Goal: Book appointment/travel/reservation

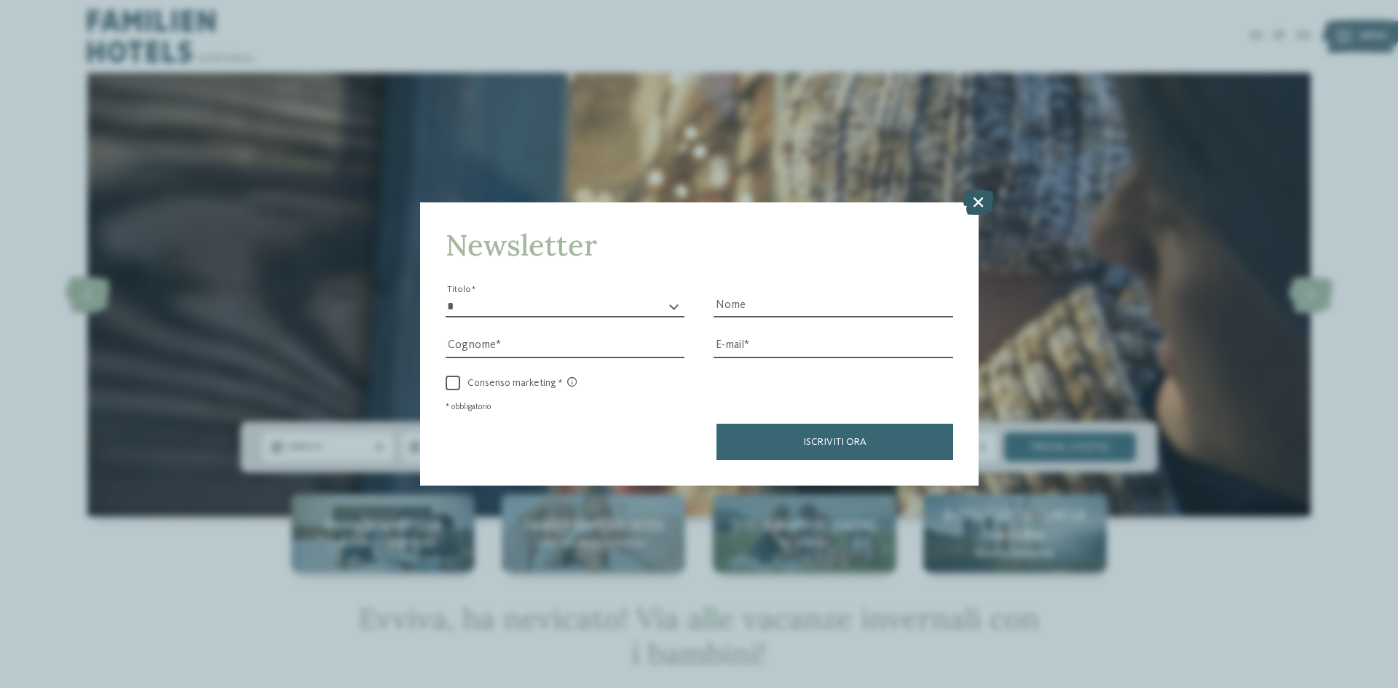
click at [966, 203] on icon at bounding box center [977, 201] width 31 height 25
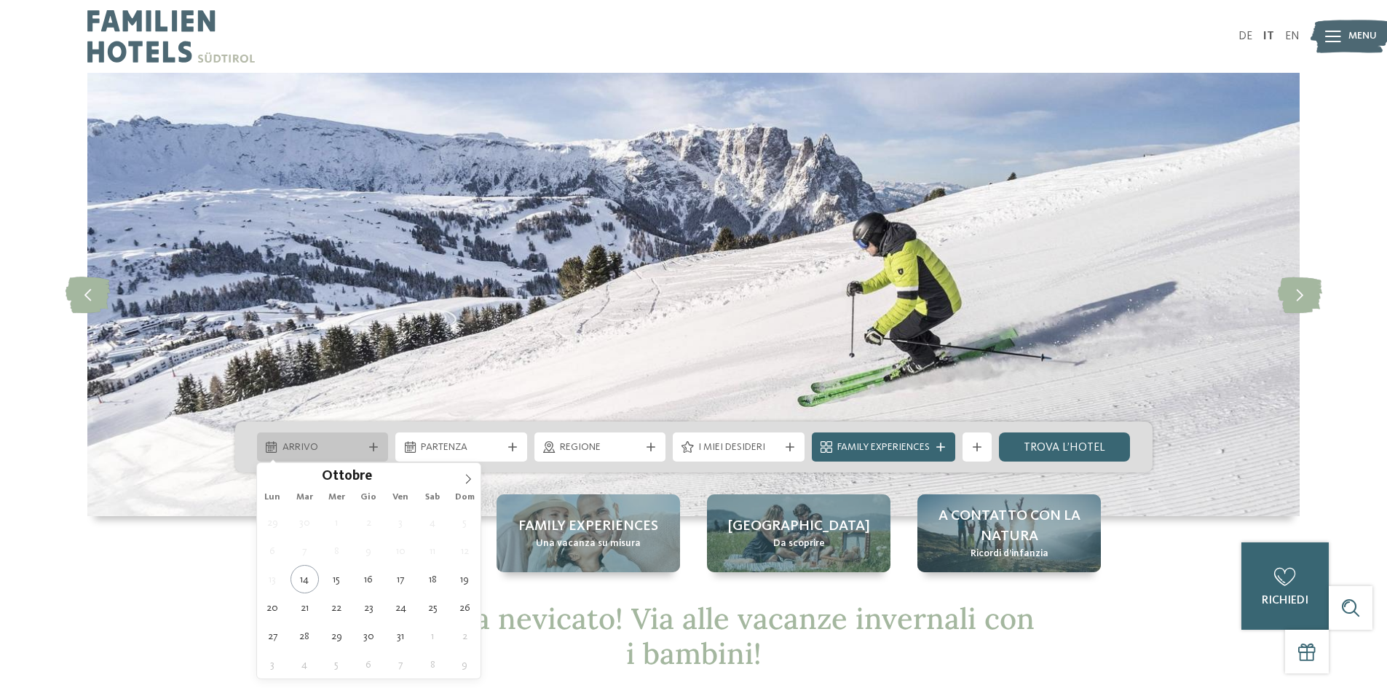
click at [311, 451] on span "Arrivo" at bounding box center [322, 447] width 81 height 15
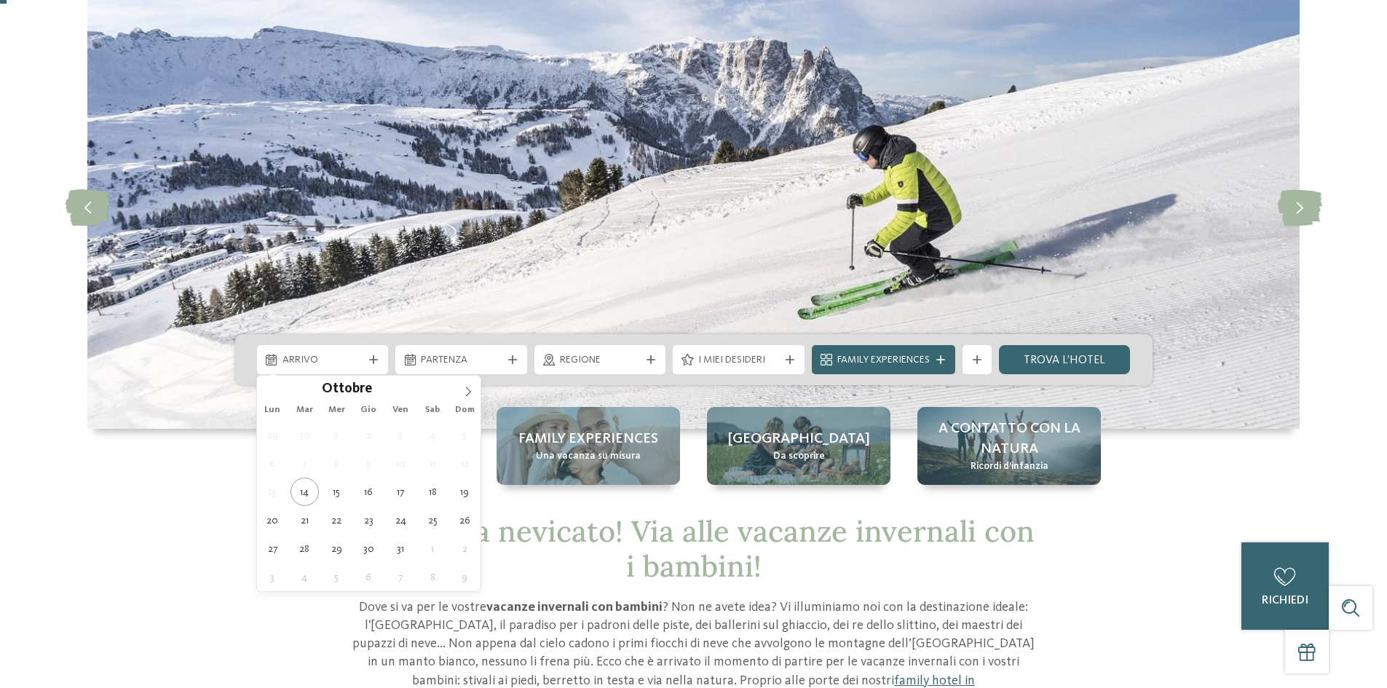
scroll to position [218, 0]
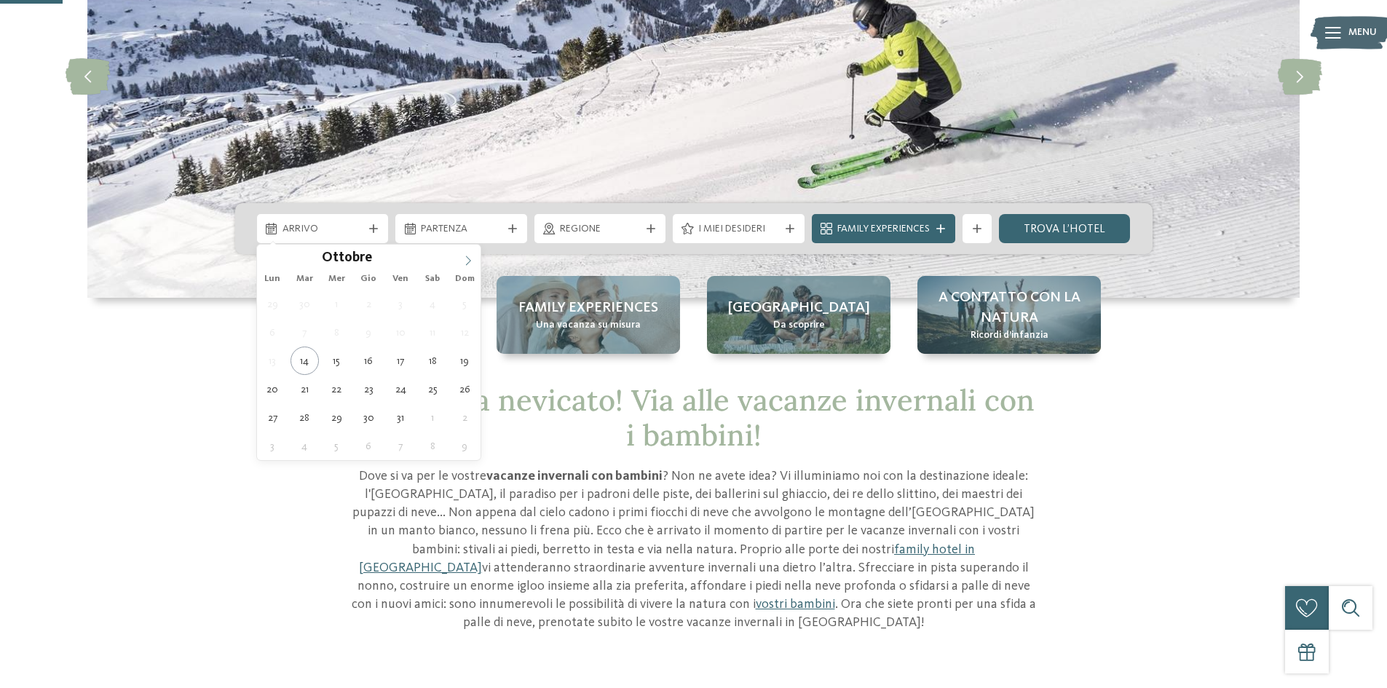
click at [472, 254] on span at bounding box center [468, 257] width 25 height 25
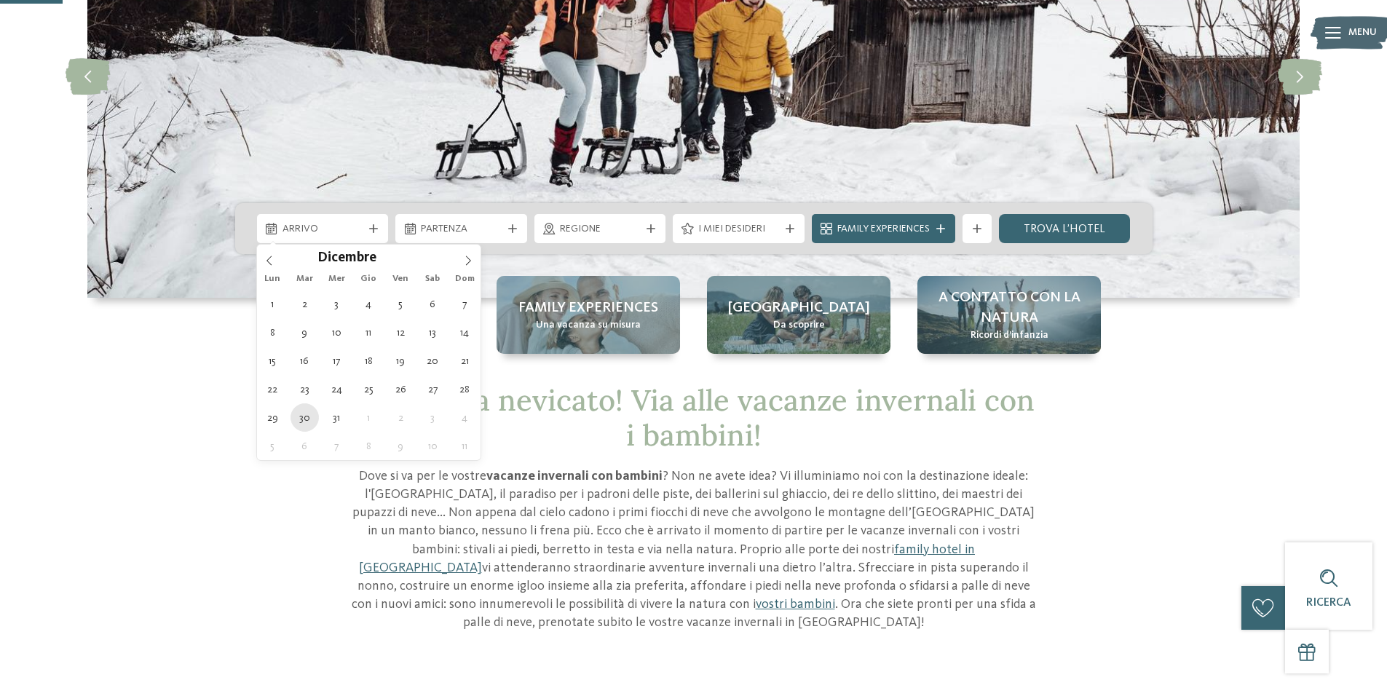
type div "30.12.2025"
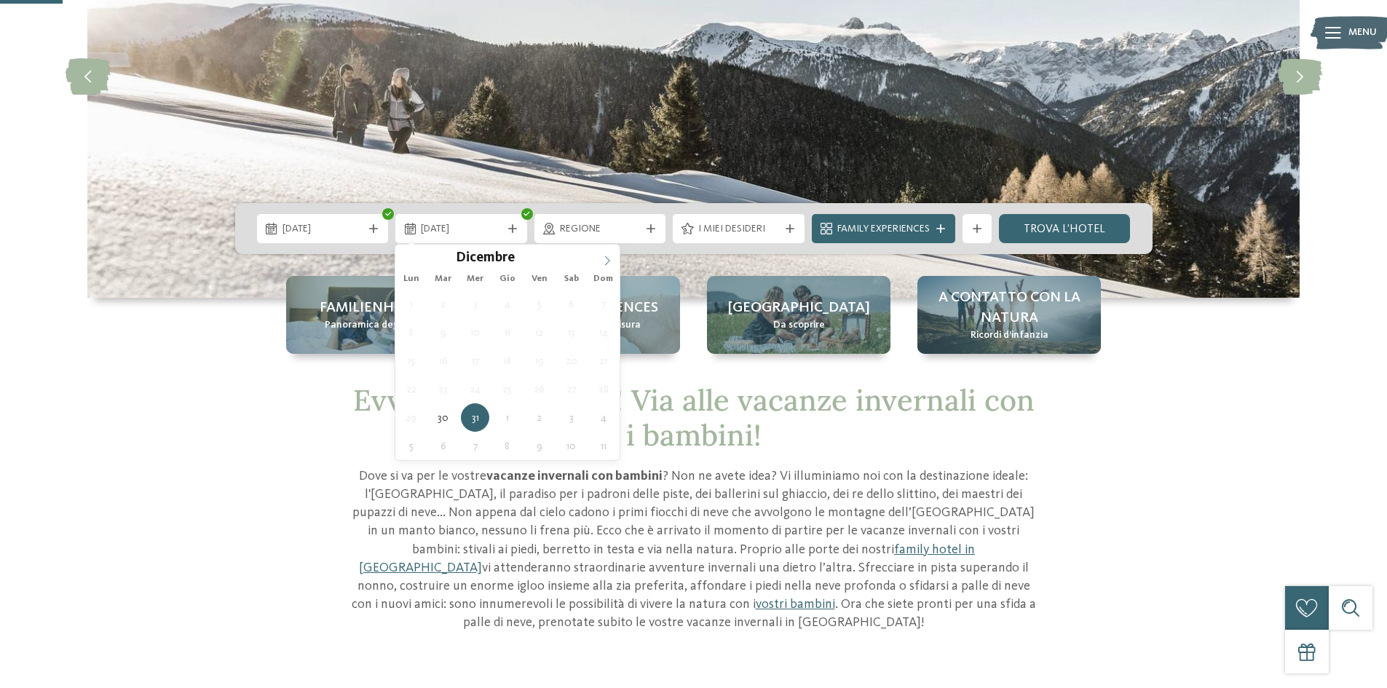
type input "****"
click at [612, 258] on icon at bounding box center [607, 261] width 10 height 10
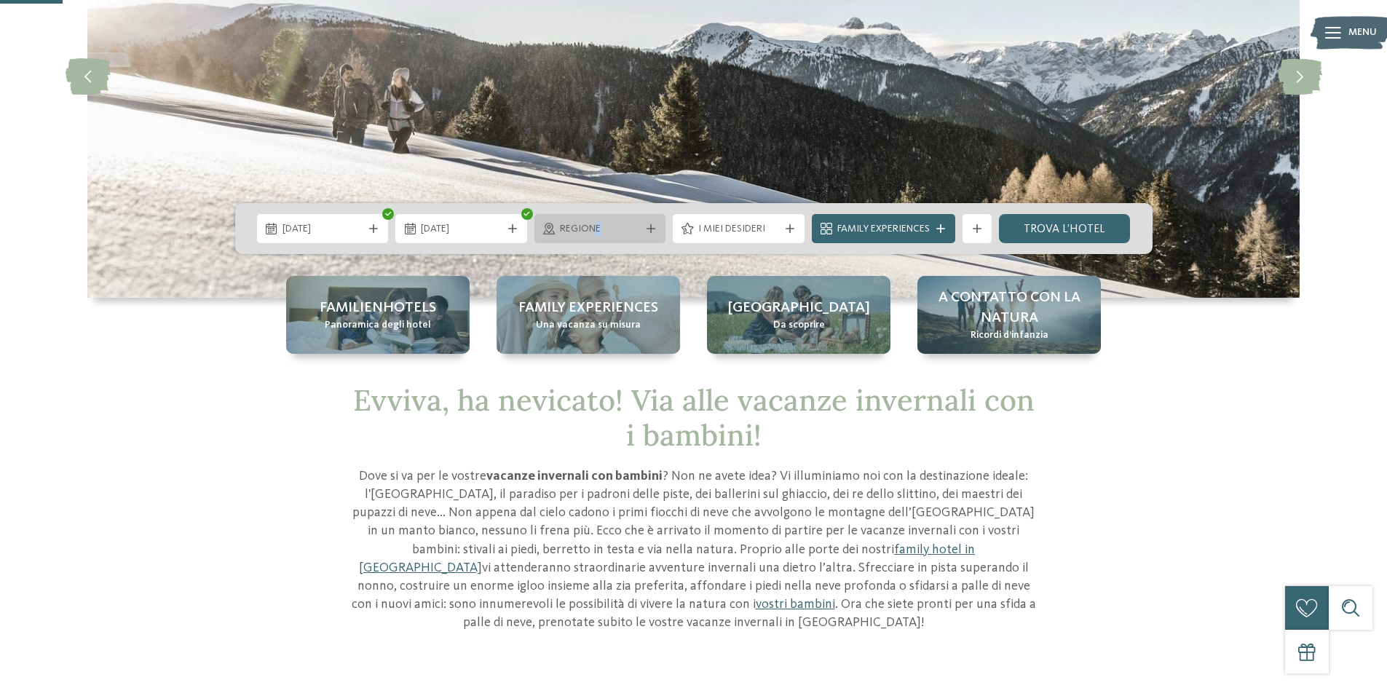
click at [598, 221] on div "Regione" at bounding box center [600, 229] width 88 height 16
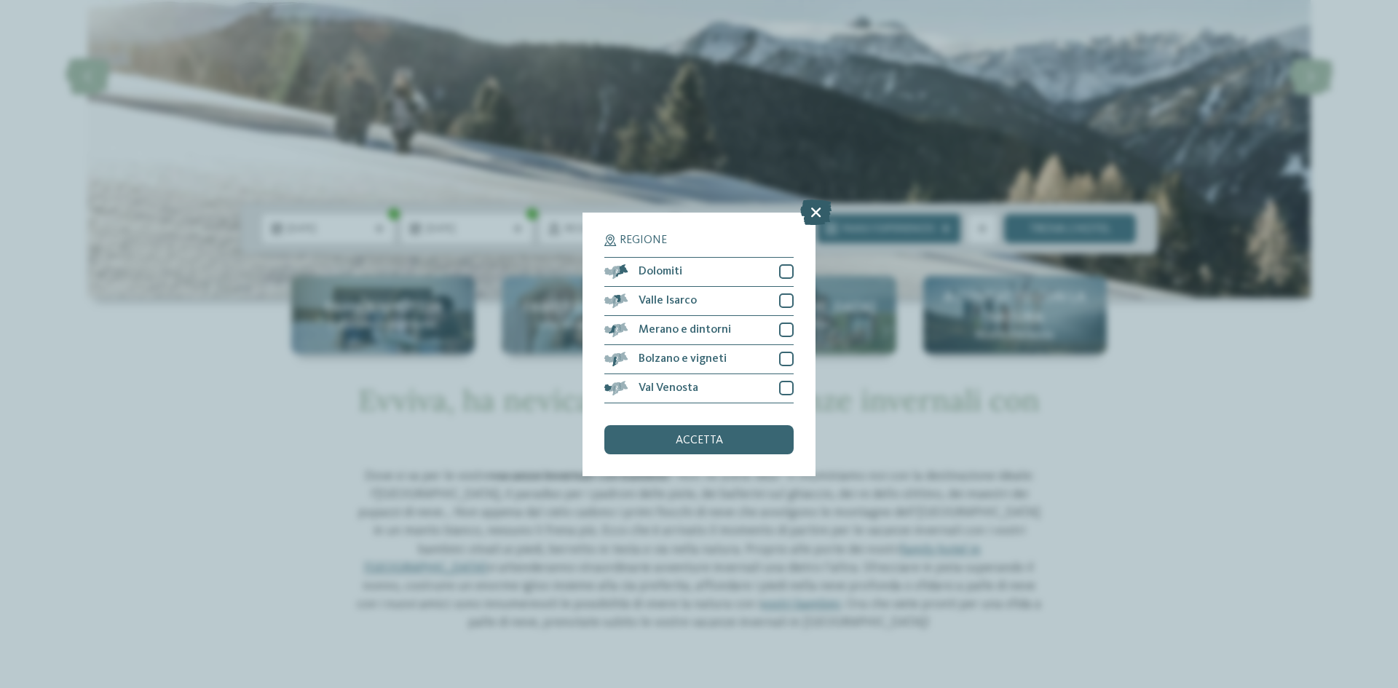
click at [826, 211] on icon at bounding box center [815, 211] width 31 height 25
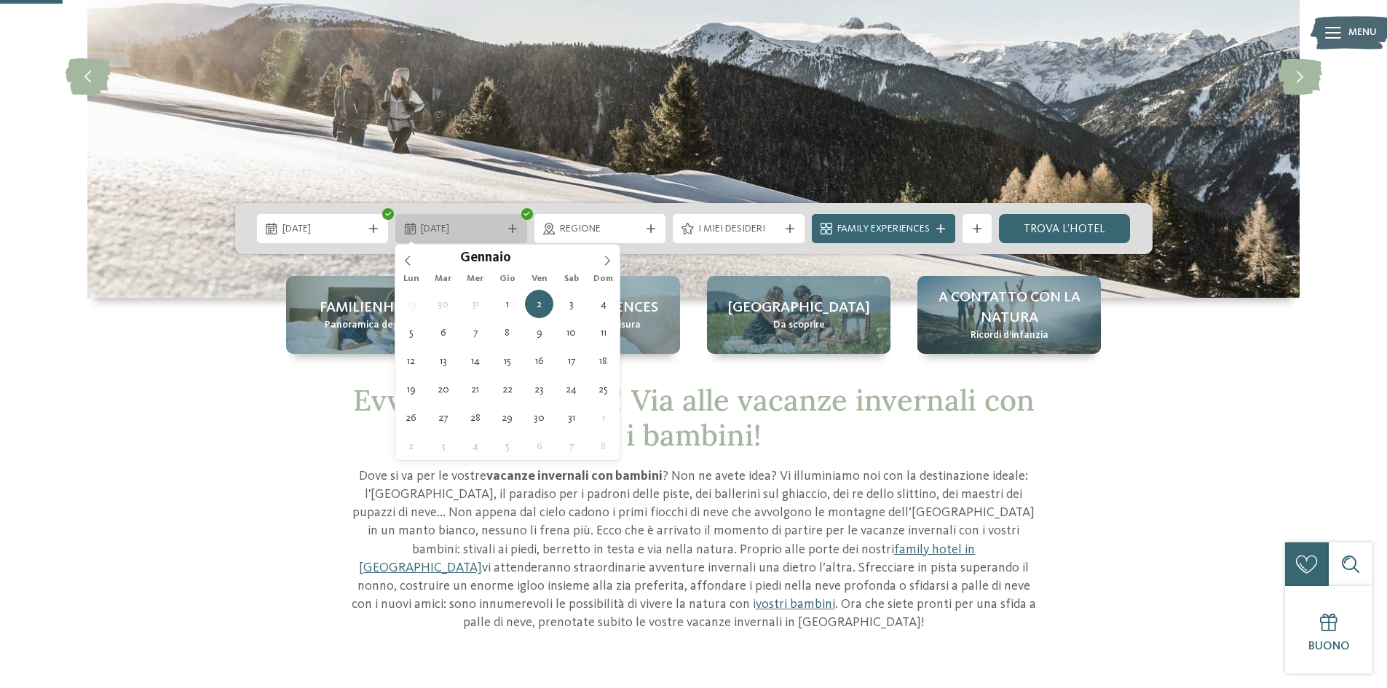
click at [472, 234] on span "02.01.2026" at bounding box center [461, 229] width 81 height 15
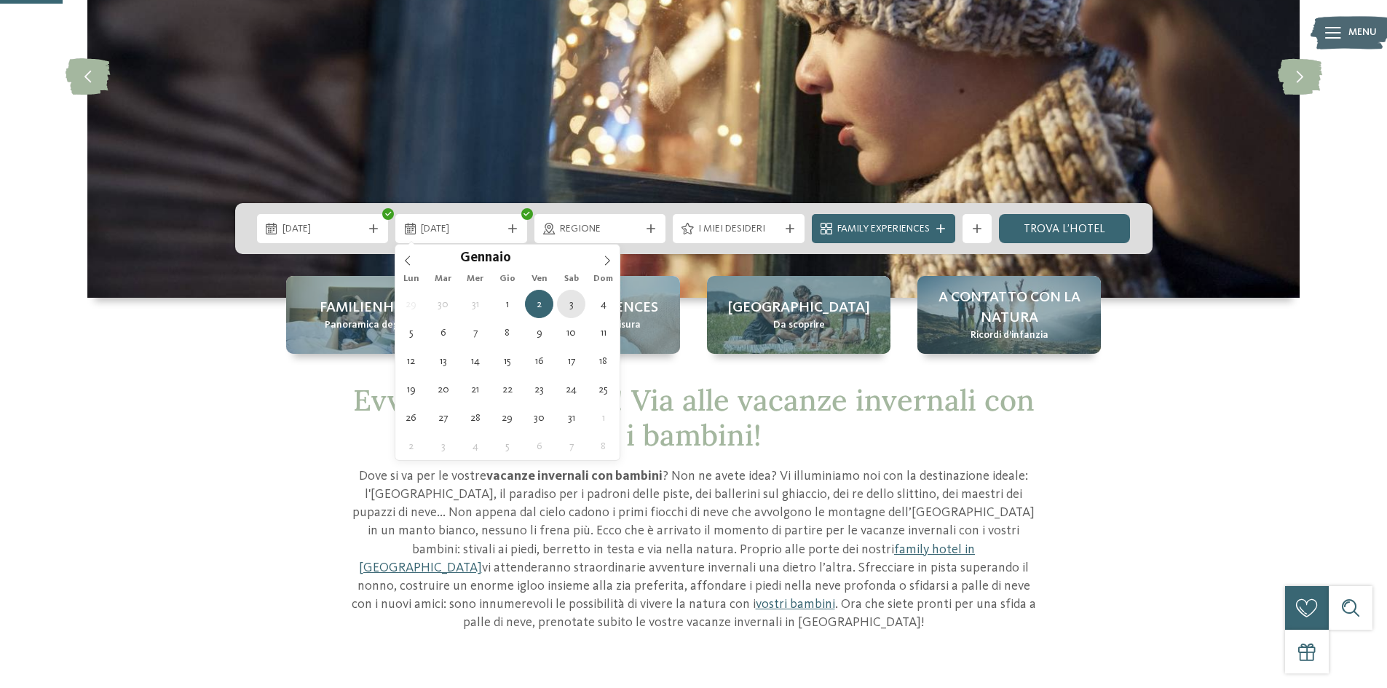
type div "03.01.2026"
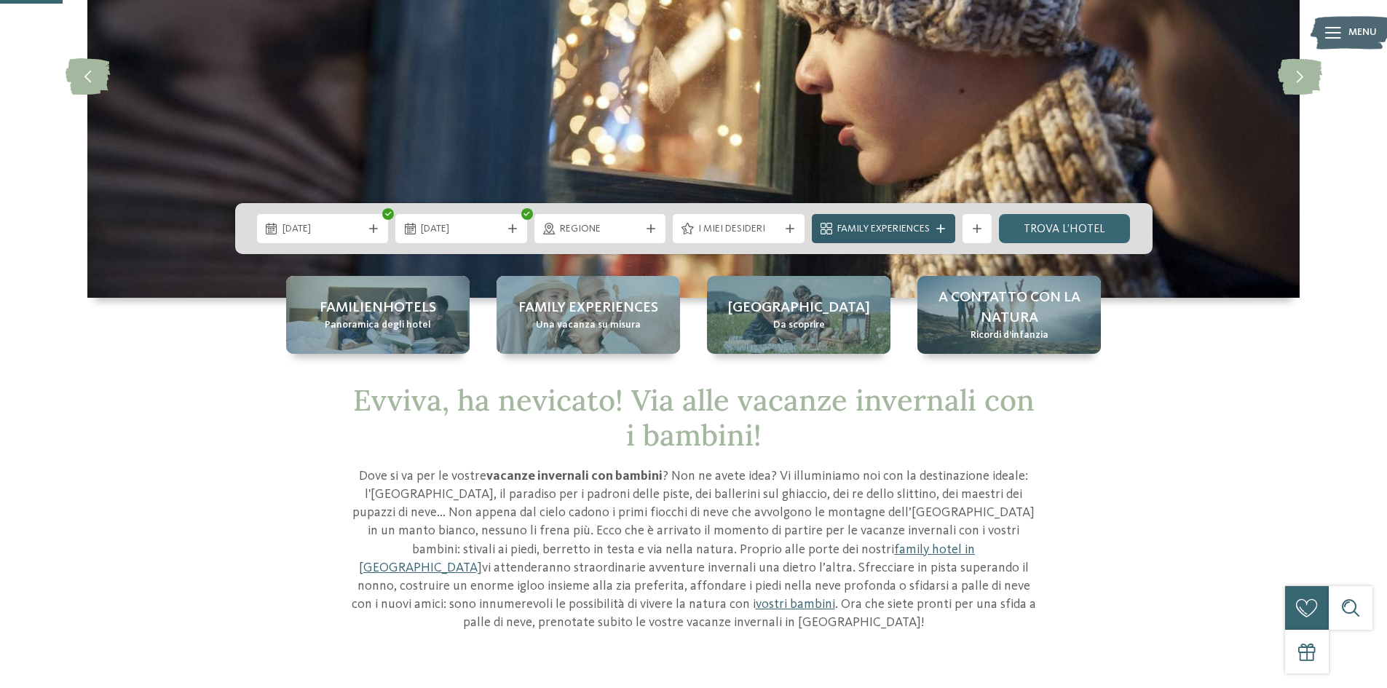
click at [863, 231] on span "Family Experiences" at bounding box center [883, 229] width 92 height 15
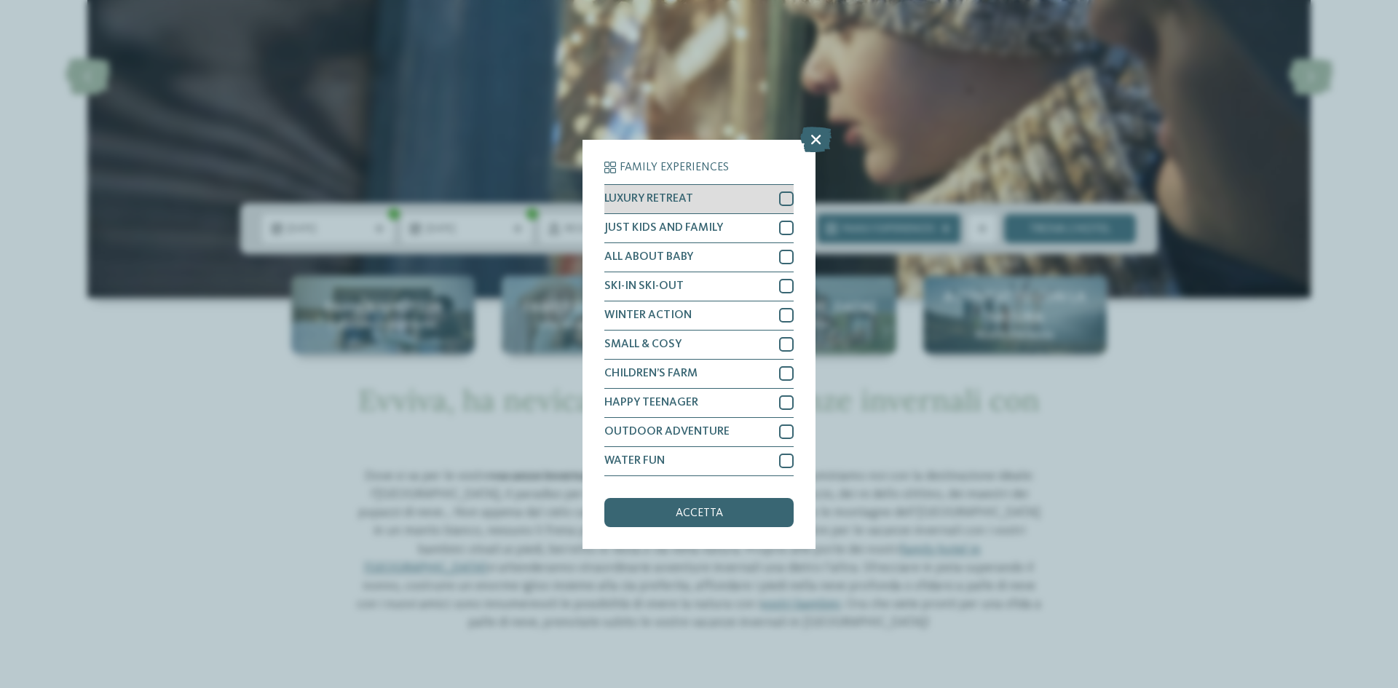
click at [789, 194] on div at bounding box center [786, 198] width 15 height 15
click at [783, 226] on div at bounding box center [786, 228] width 15 height 15
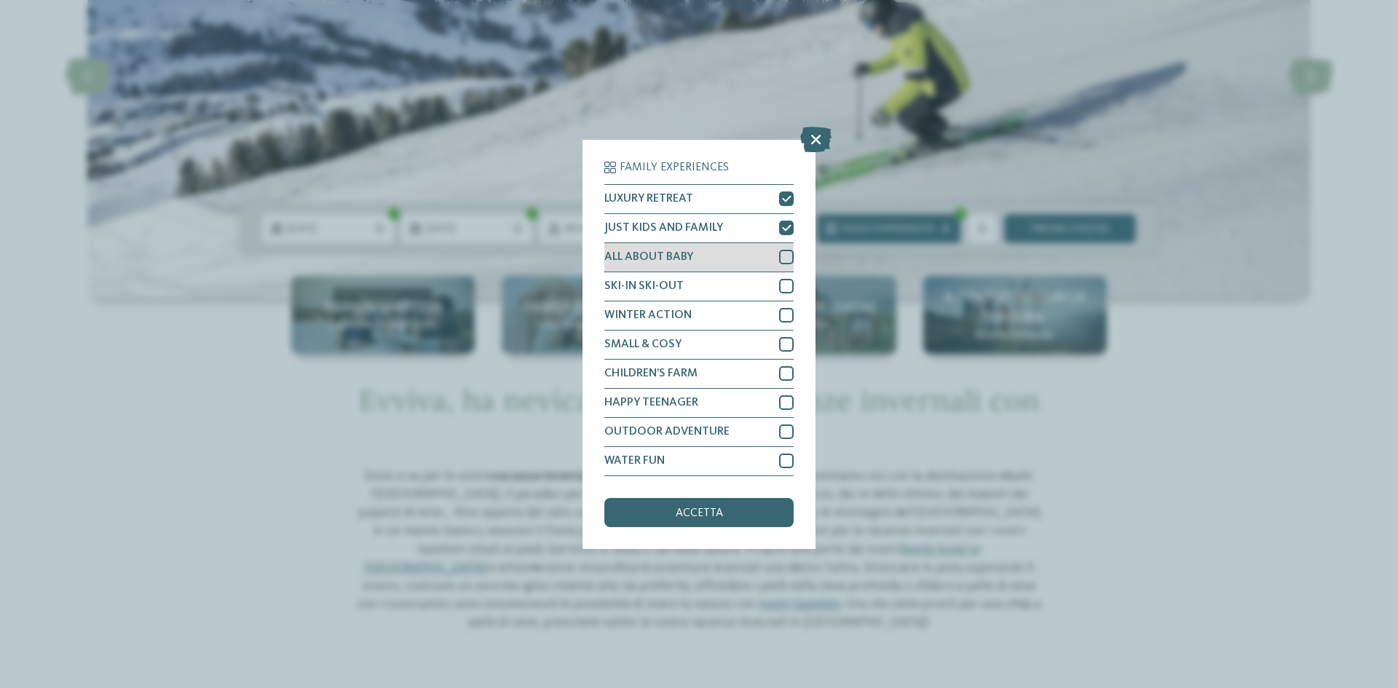
click at [782, 255] on div at bounding box center [786, 257] width 15 height 15
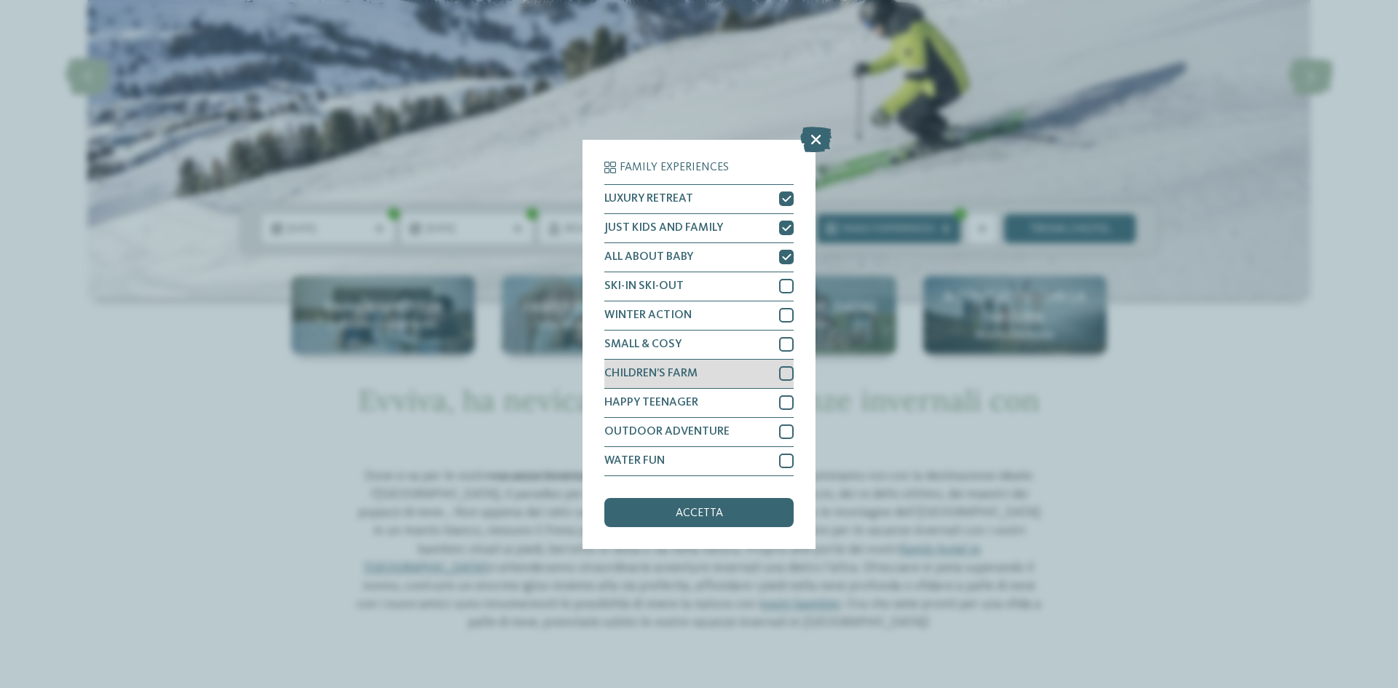
click at [786, 376] on div at bounding box center [786, 373] width 15 height 15
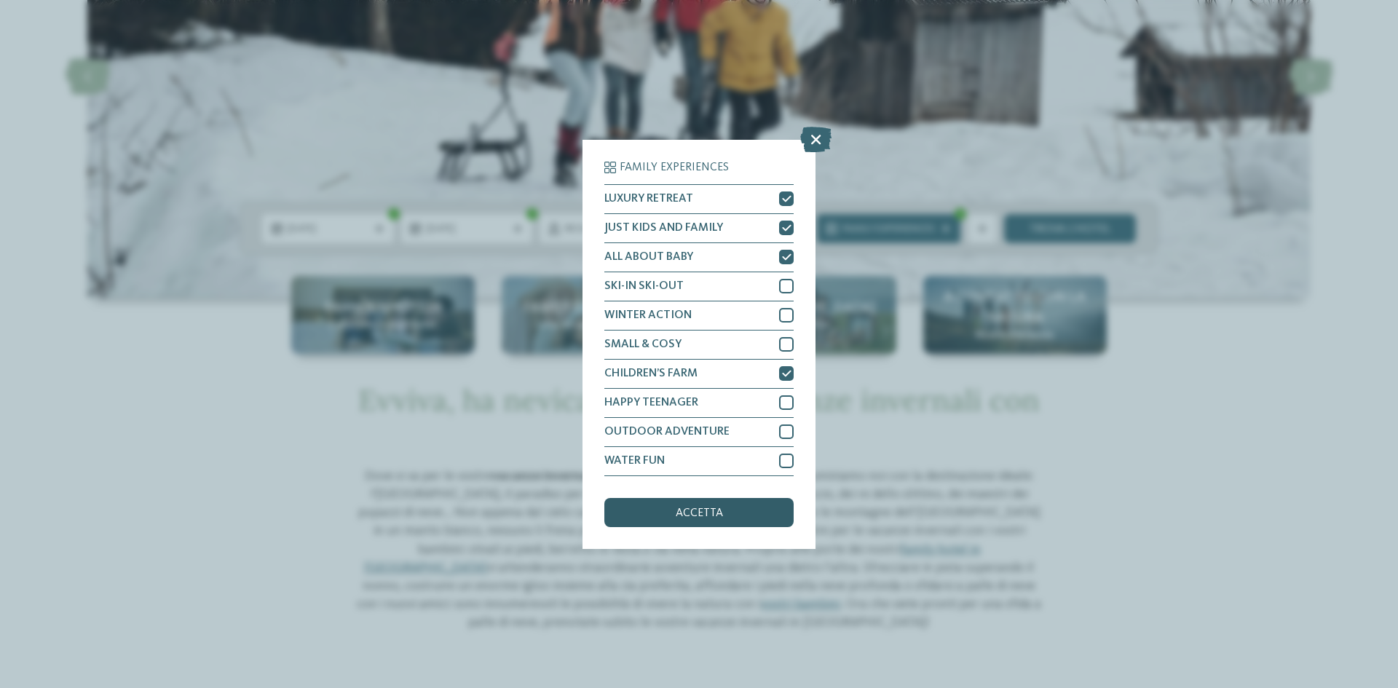
click at [736, 508] on div "accetta" at bounding box center [698, 512] width 189 height 29
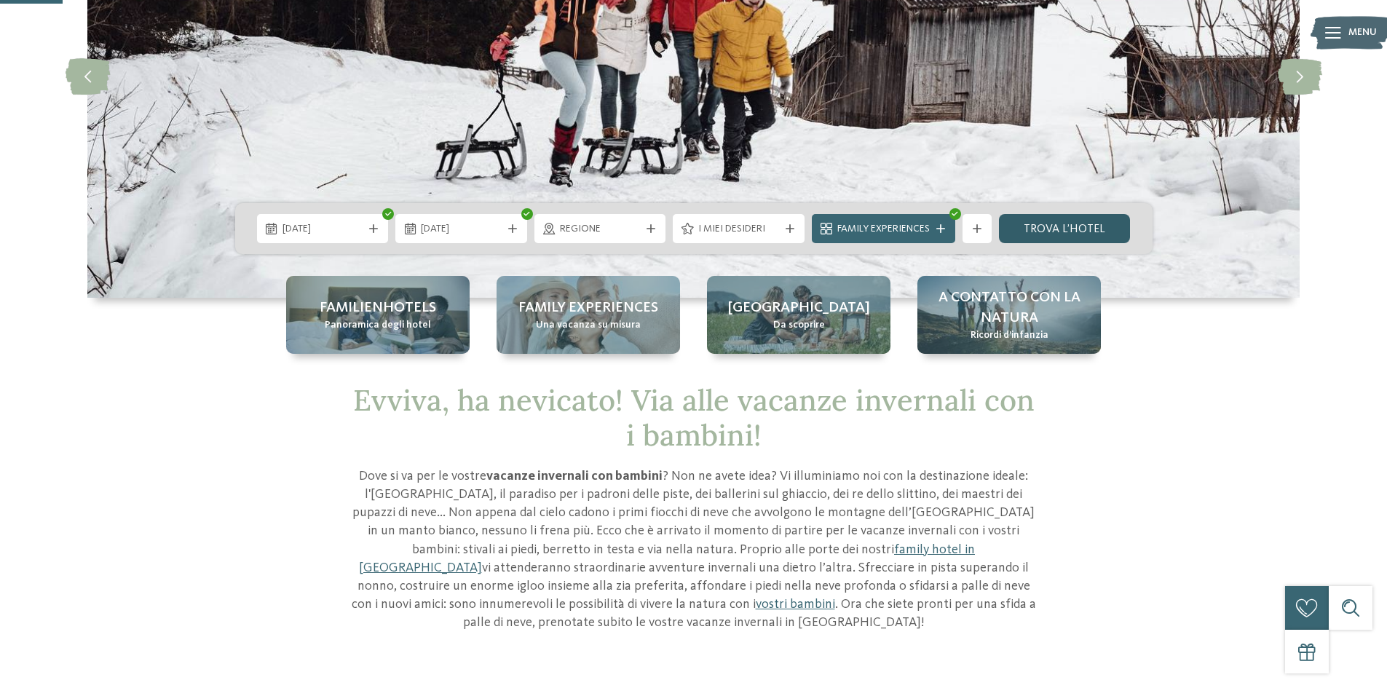
click at [1037, 242] on link "trova l’hotel" at bounding box center [1065, 228] width 132 height 29
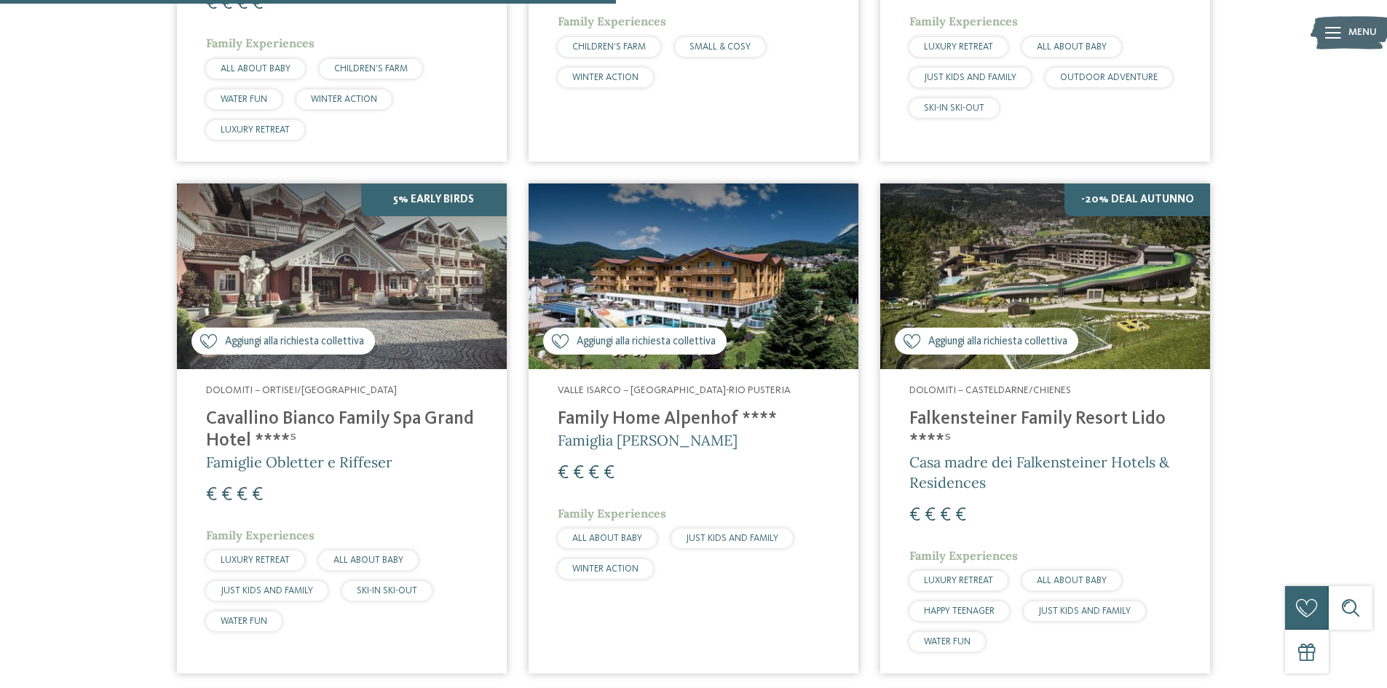
scroll to position [874, 0]
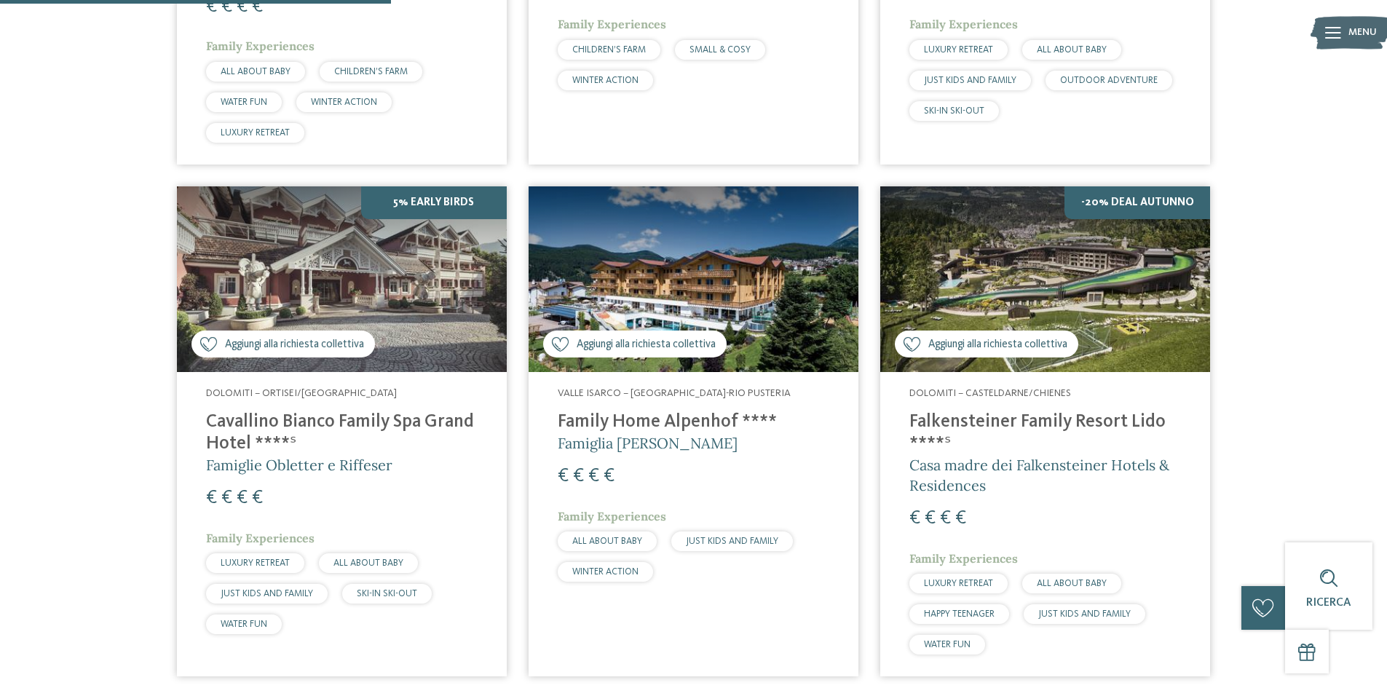
click at [385, 284] on img at bounding box center [342, 279] width 330 height 186
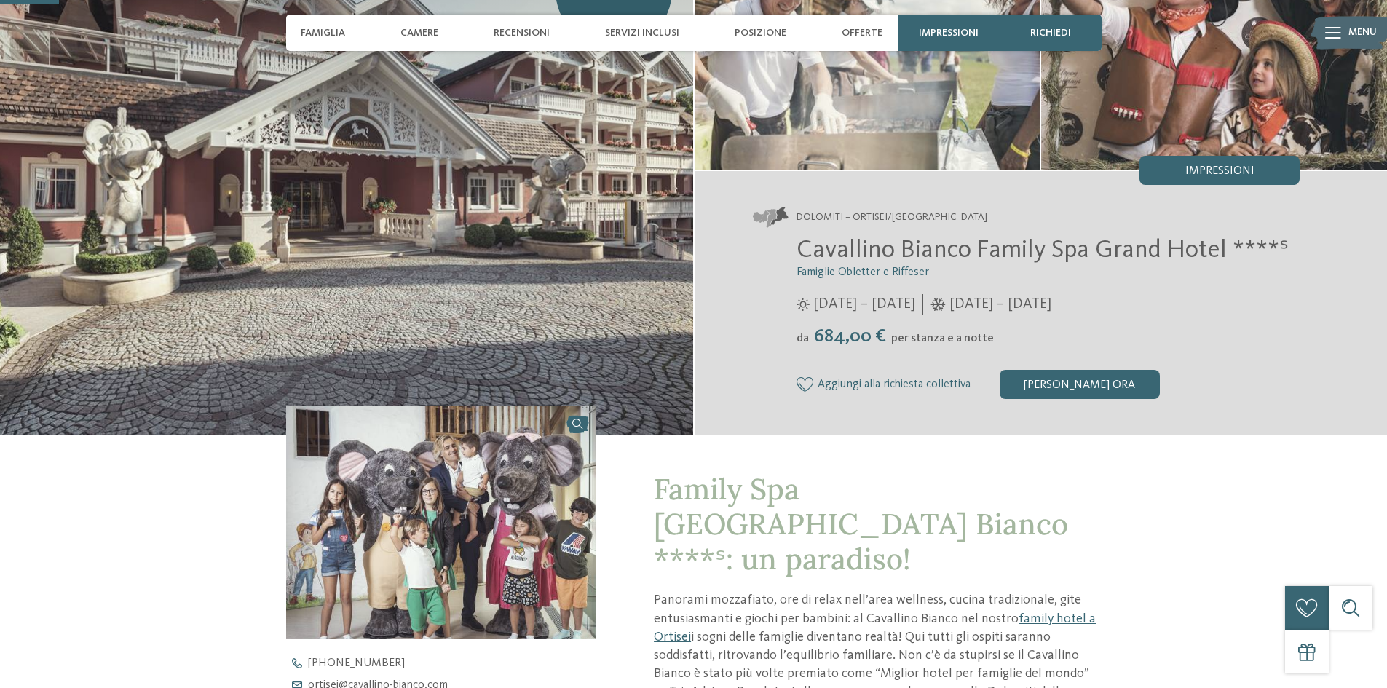
scroll to position [146, 0]
